Goal: Navigation & Orientation: Find specific page/section

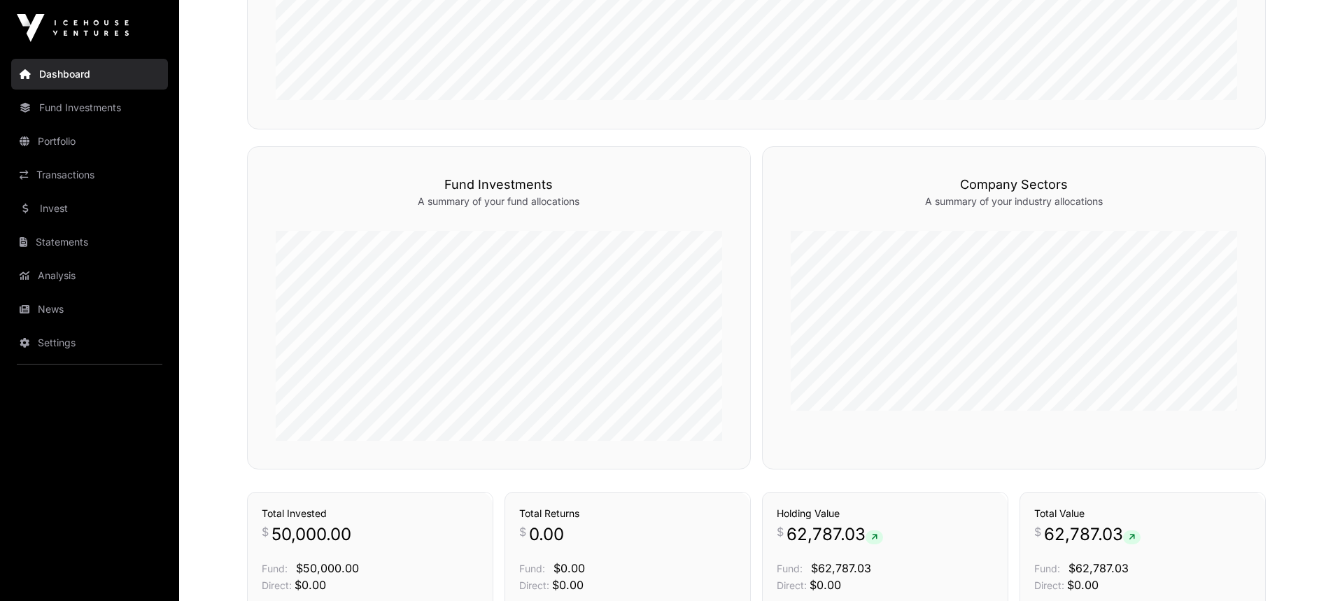
scroll to position [621, 0]
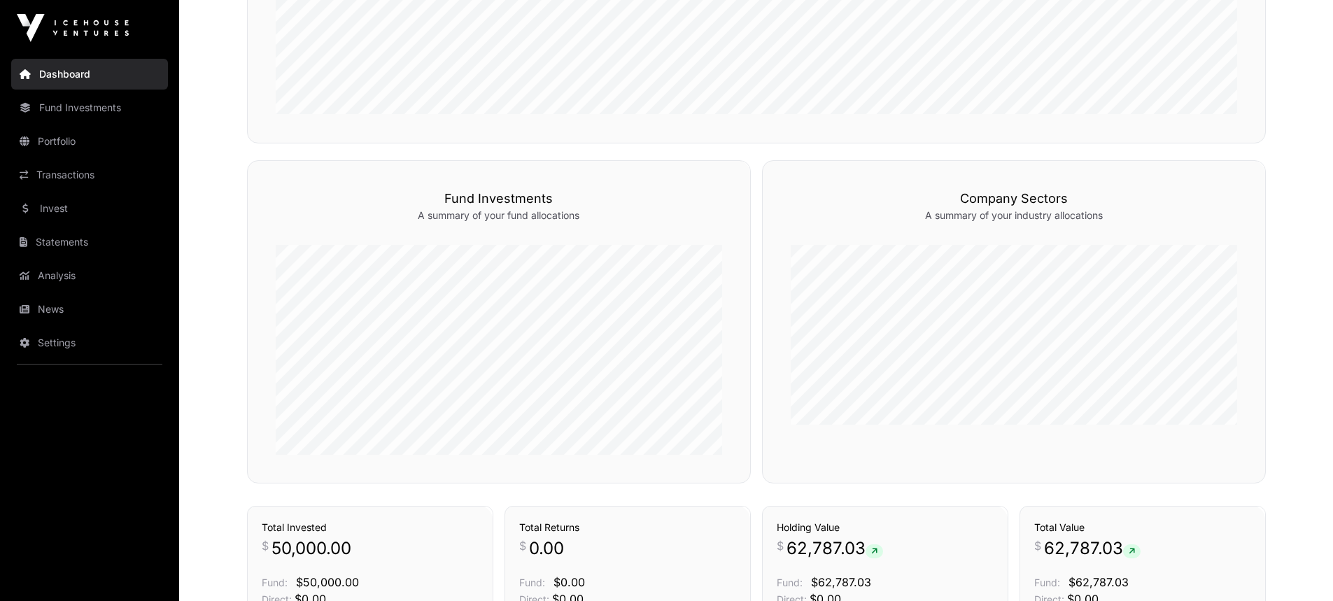
click at [49, 141] on link "Portfolio" at bounding box center [89, 141] width 157 height 31
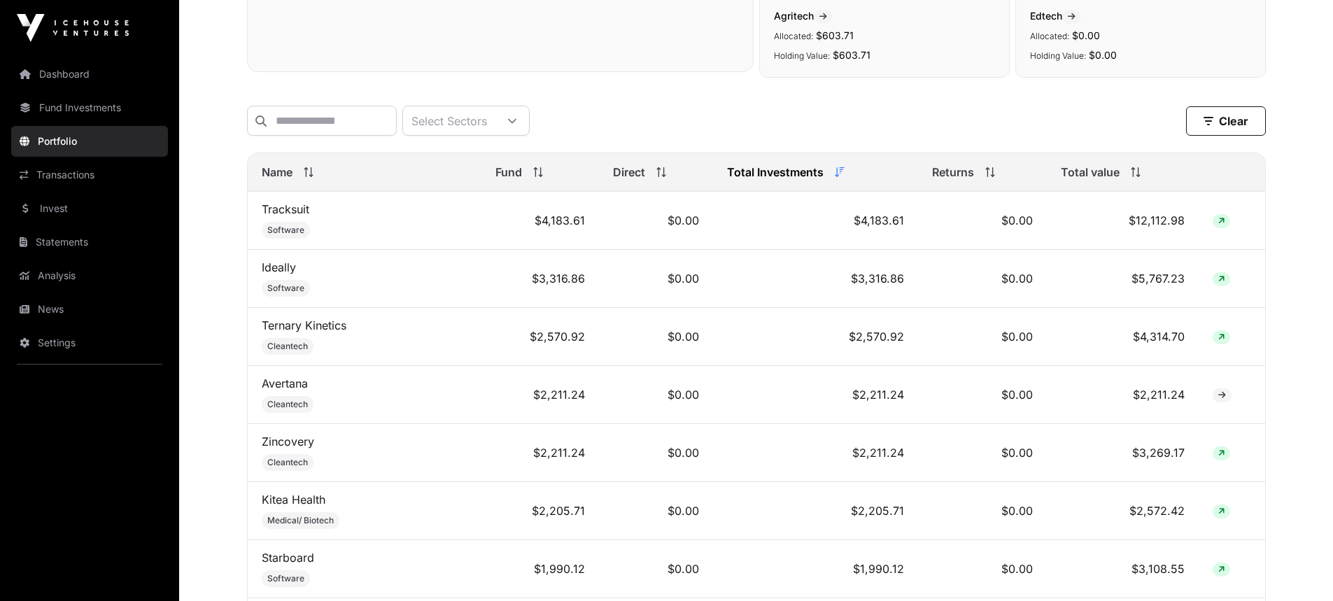
scroll to position [520, 0]
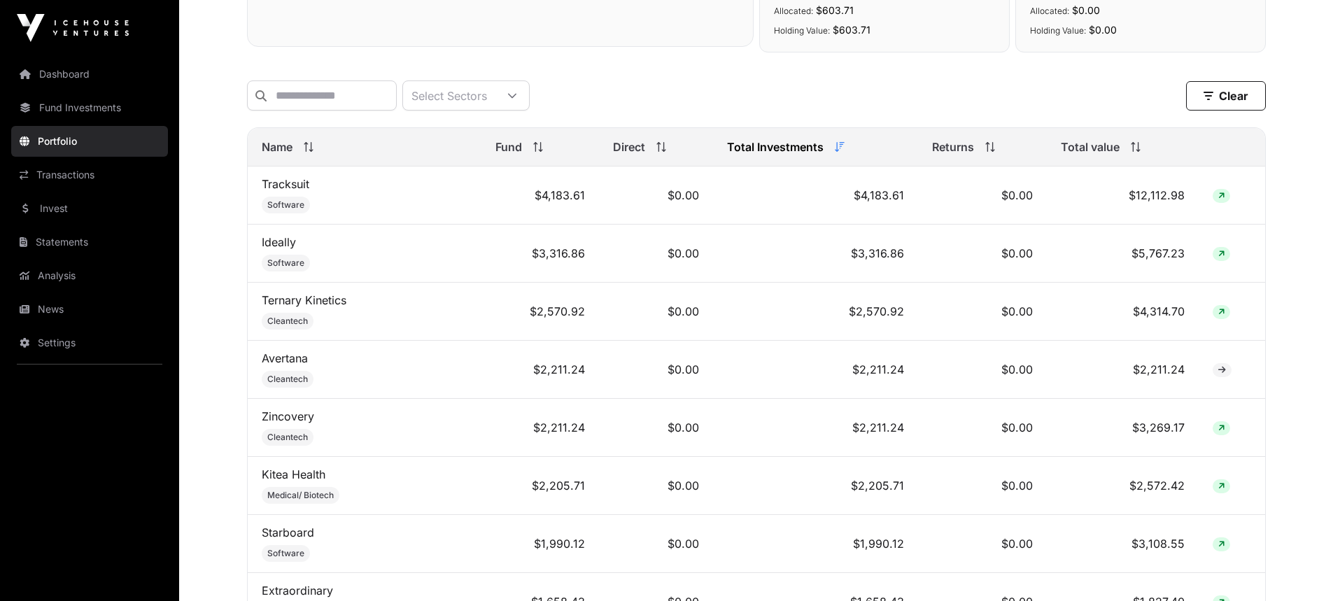
click at [288, 191] on link "Tracksuit" at bounding box center [286, 184] width 48 height 14
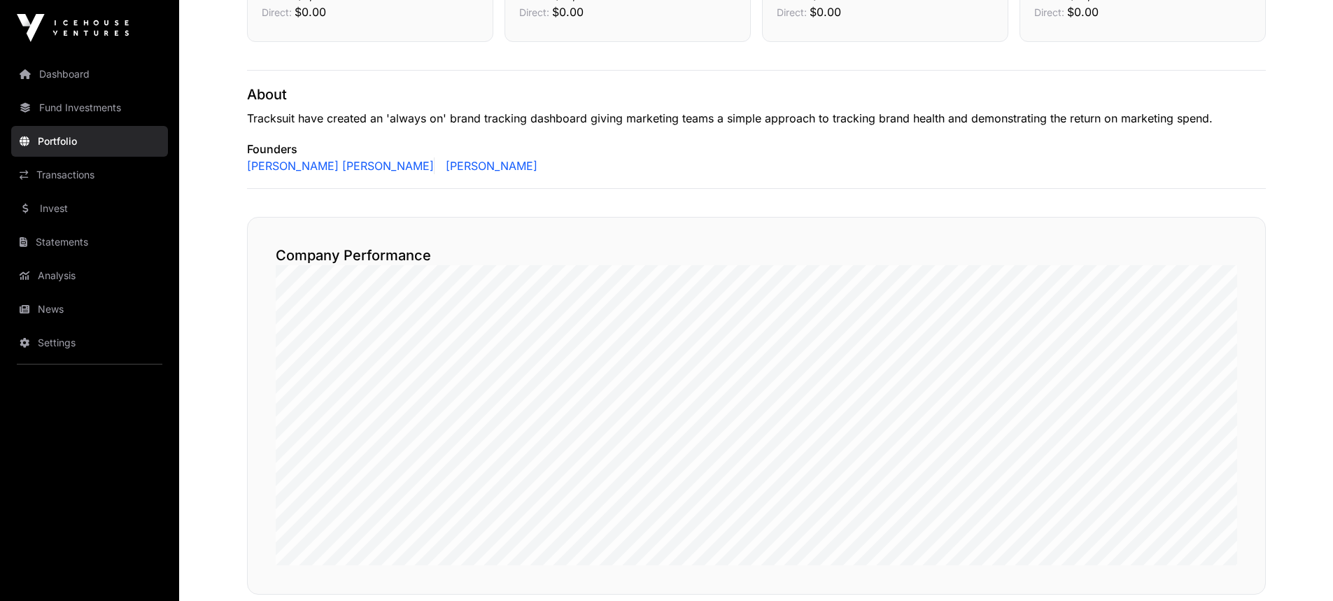
scroll to position [528, 0]
drag, startPoint x: 59, startPoint y: 275, endPoint x: 66, endPoint y: 270, distance: 8.0
click at [59, 274] on link "Analysis" at bounding box center [89, 275] width 157 height 31
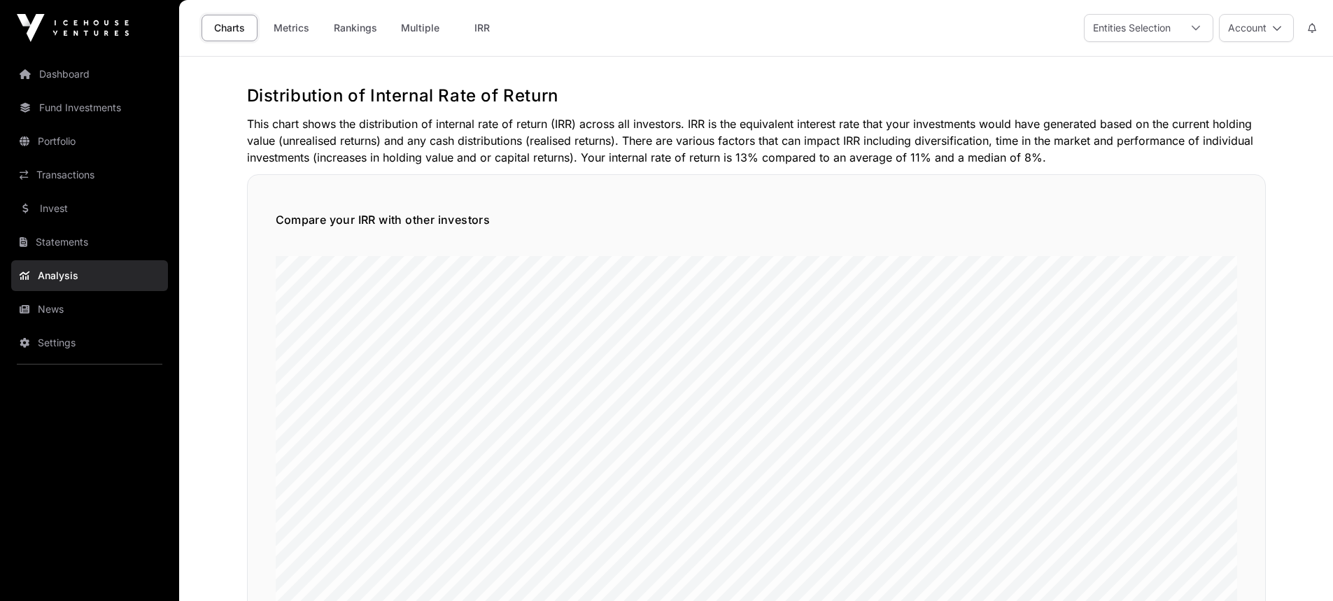
click at [61, 71] on link "Dashboard" at bounding box center [89, 74] width 157 height 31
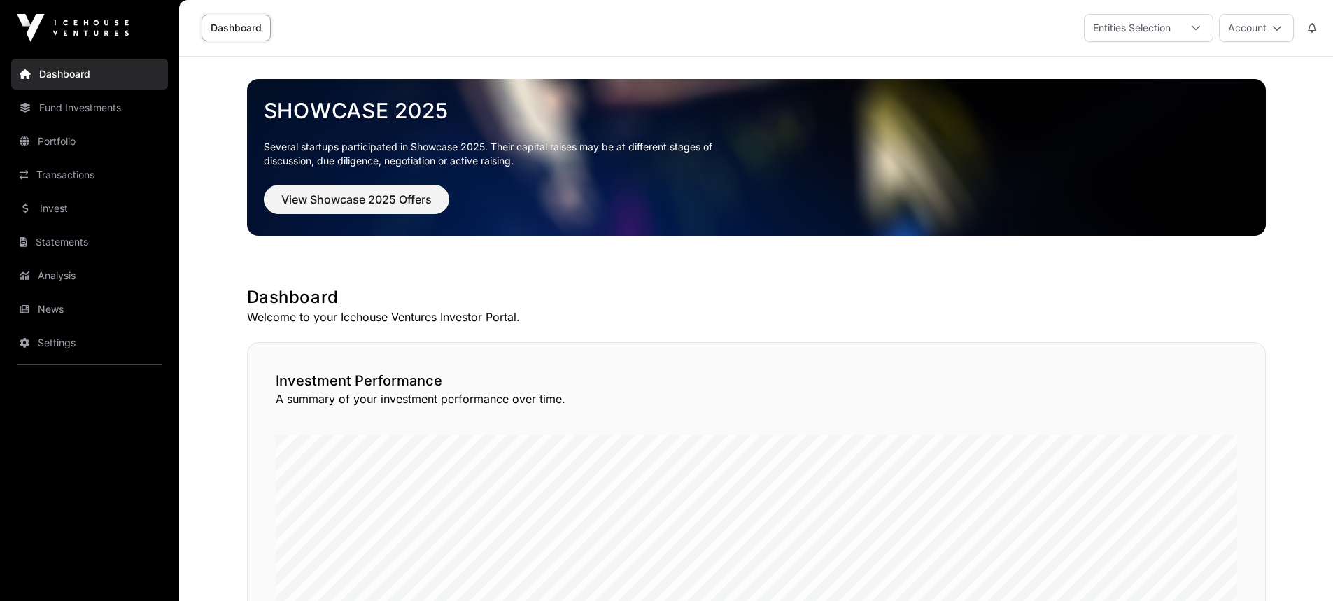
click at [1264, 29] on button "Account" at bounding box center [1256, 28] width 75 height 28
